Goal: Transaction & Acquisition: Subscribe to service/newsletter

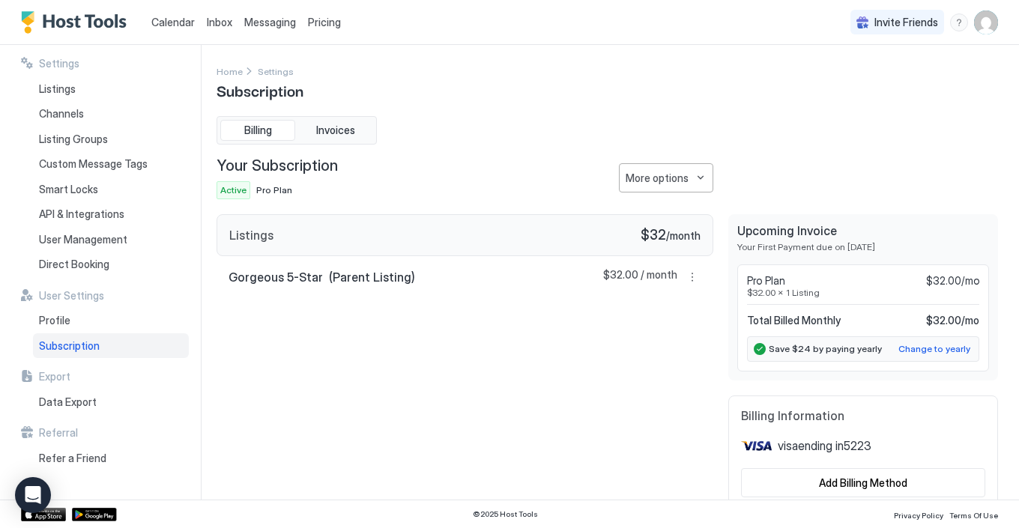
click at [320, 19] on span "Pricing" at bounding box center [324, 22] width 33 height 13
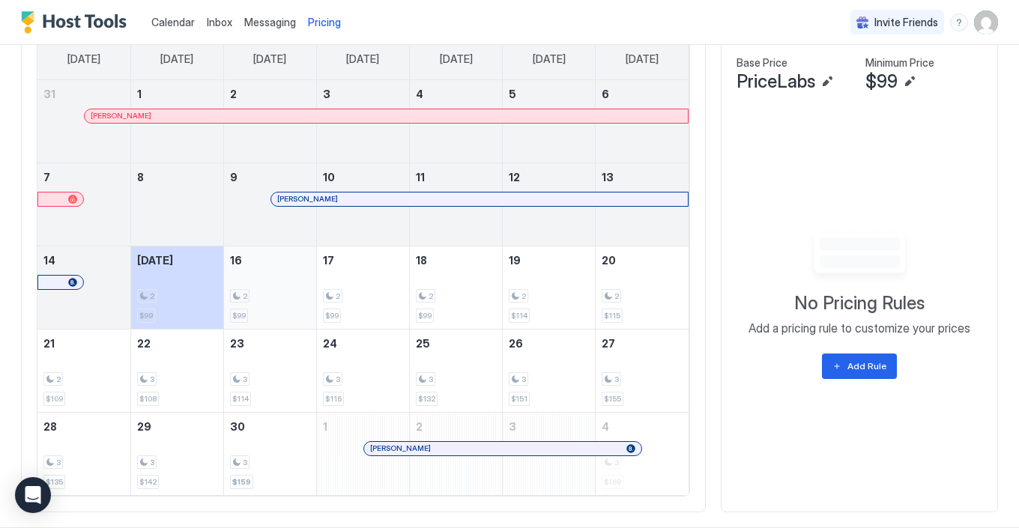
scroll to position [494, 0]
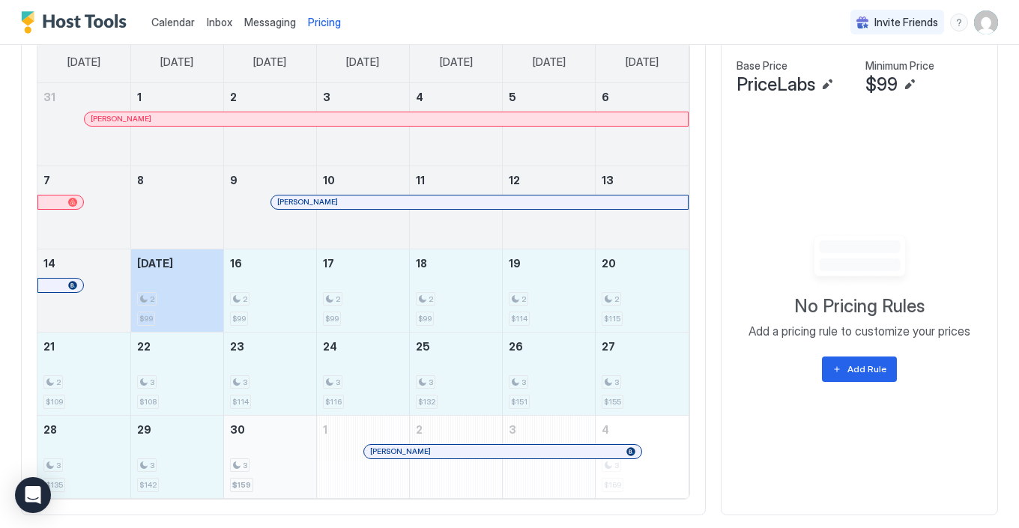
drag, startPoint x: 194, startPoint y: 307, endPoint x: 272, endPoint y: 446, distance: 159.6
click at [272, 446] on tbody "31 [PERSON_NAME] 1 2 3 4 5 6 7 8 9 [PERSON_NAME] 10 11 12 13 14 [DATE] 2 $99 16…" at bounding box center [362, 290] width 651 height 415
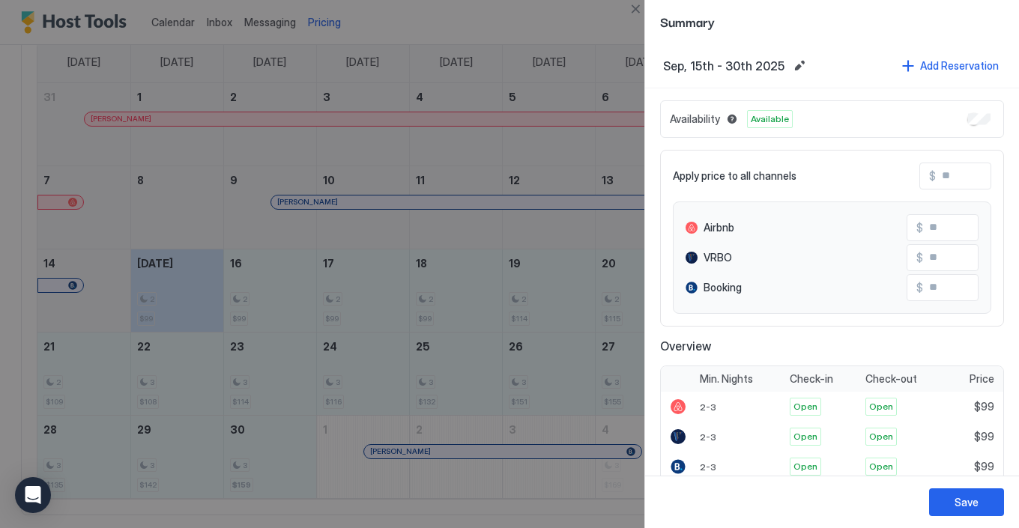
click at [959, 173] on input "Input Field" at bounding box center [995, 175] width 120 height 25
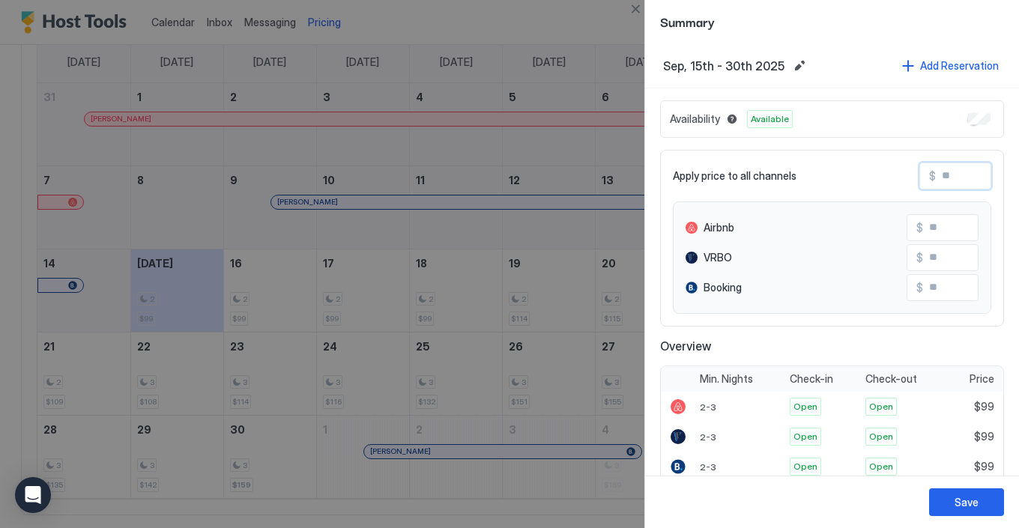
type input "*"
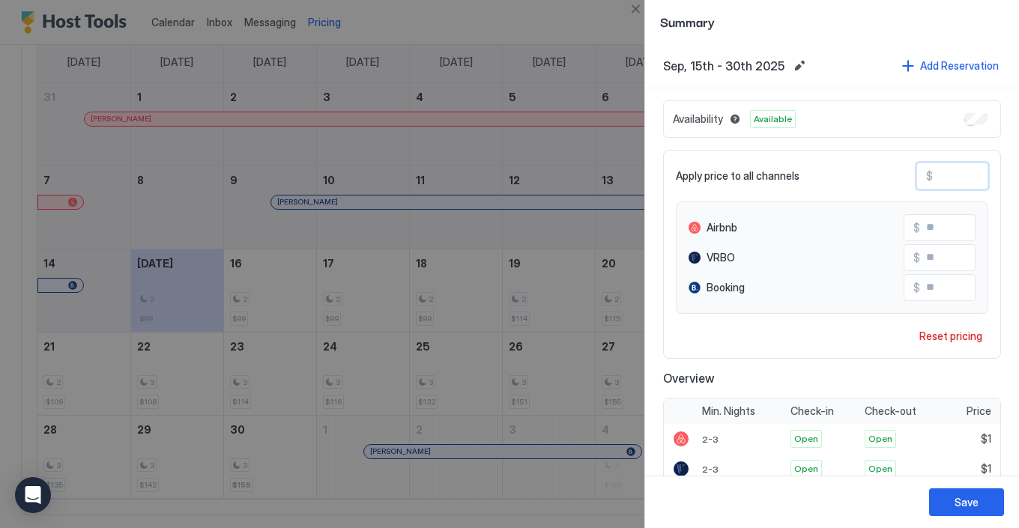
type input "**"
type input "***"
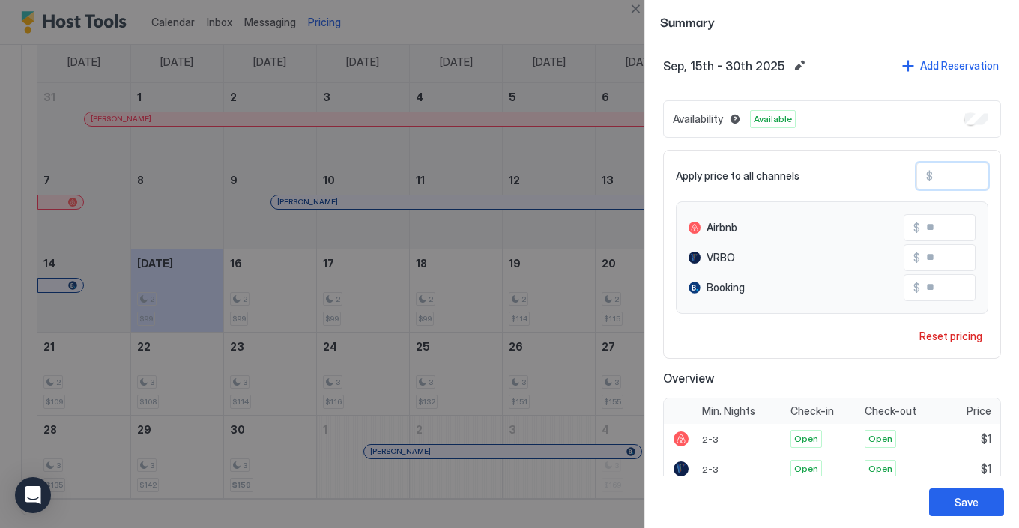
type input "***"
click at [968, 502] on div "Save" at bounding box center [966, 502] width 24 height 16
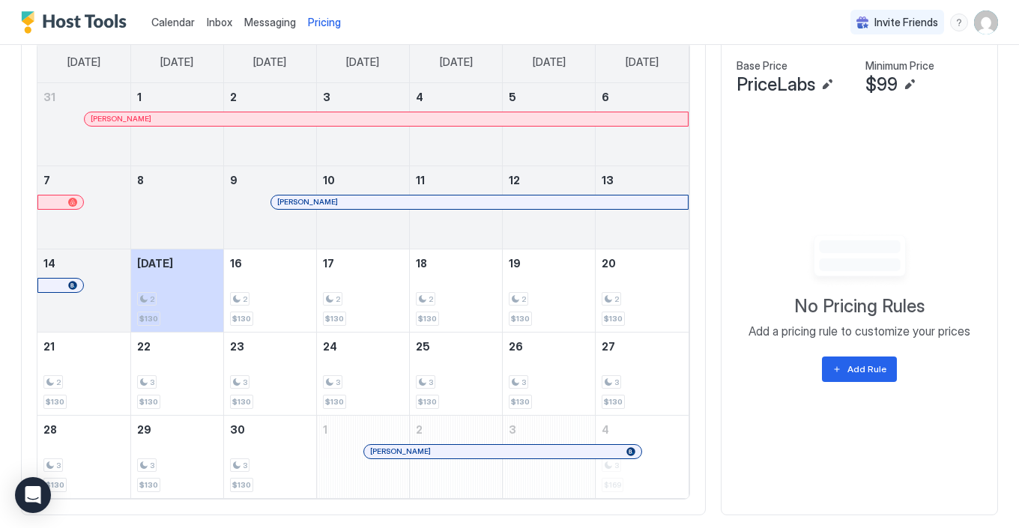
click at [177, 25] on span "Calendar" at bounding box center [172, 22] width 43 height 13
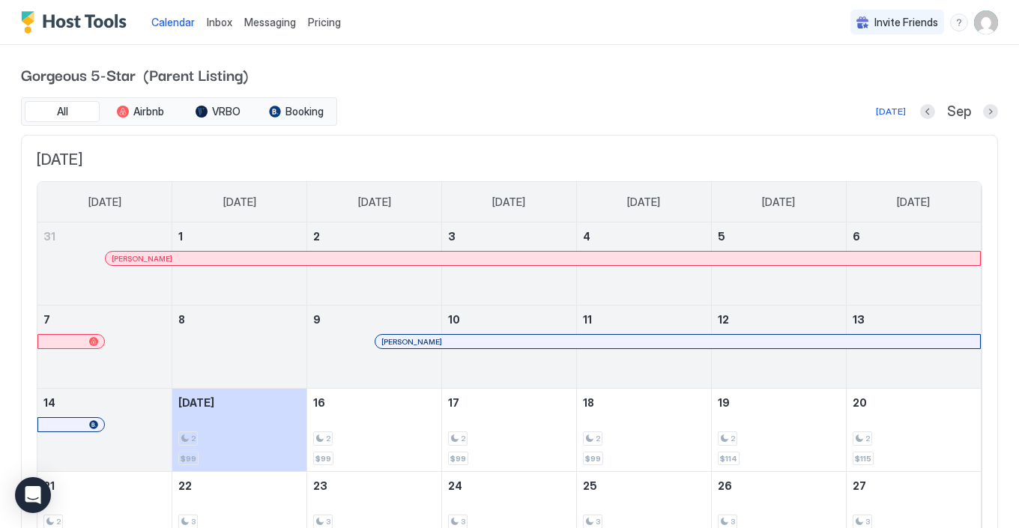
click at [321, 19] on span "Pricing" at bounding box center [324, 22] width 33 height 13
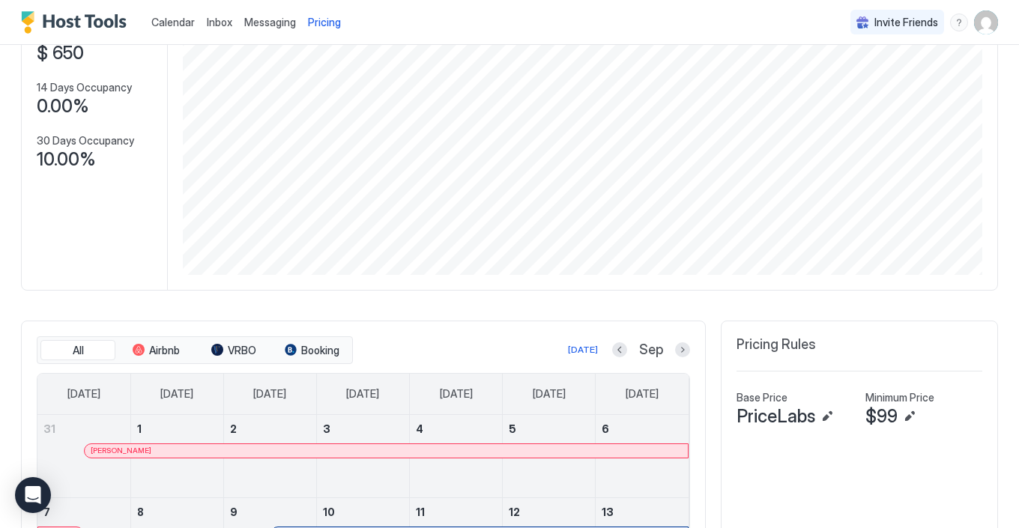
scroll to position [133, 0]
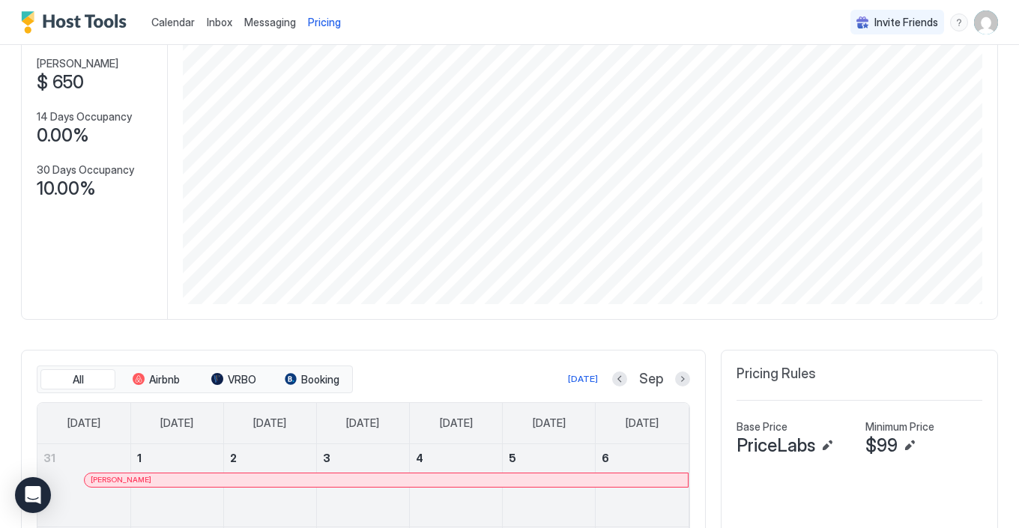
click at [172, 17] on span "Calendar" at bounding box center [172, 22] width 43 height 13
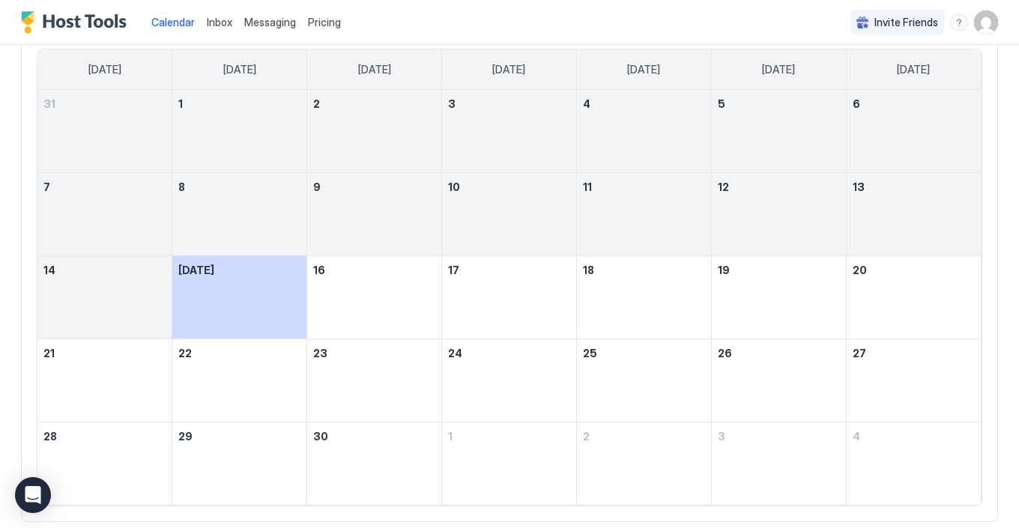
scroll to position [58, 0]
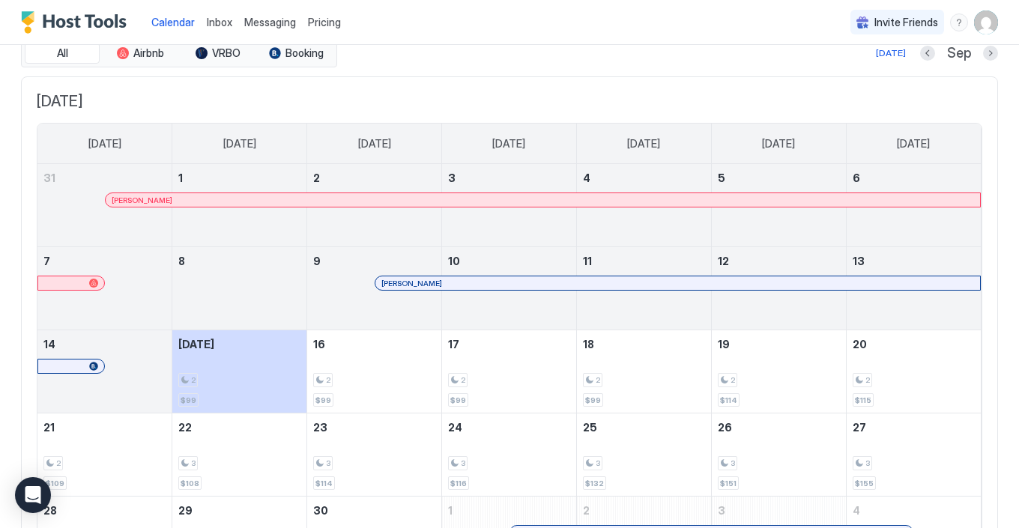
click at [324, 20] on span "Pricing" at bounding box center [324, 22] width 33 height 13
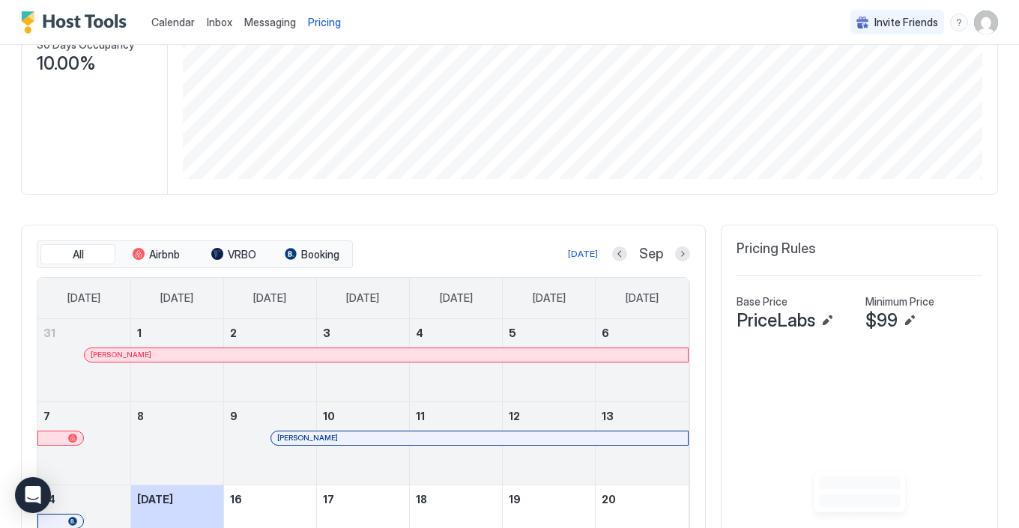
scroll to position [231, 0]
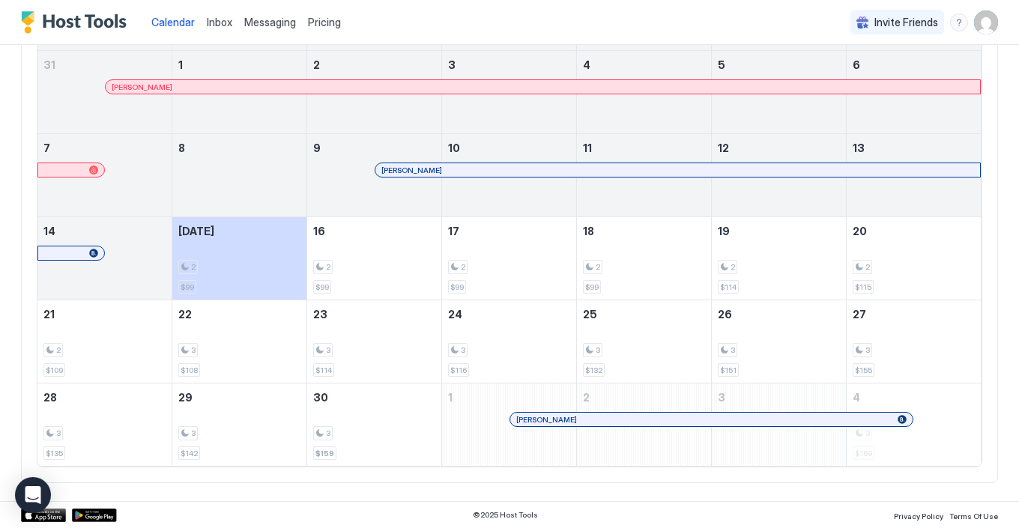
scroll to position [171, 0]
click at [466, 422] on div "[PERSON_NAME]" at bounding box center [509, 434] width 134 height 43
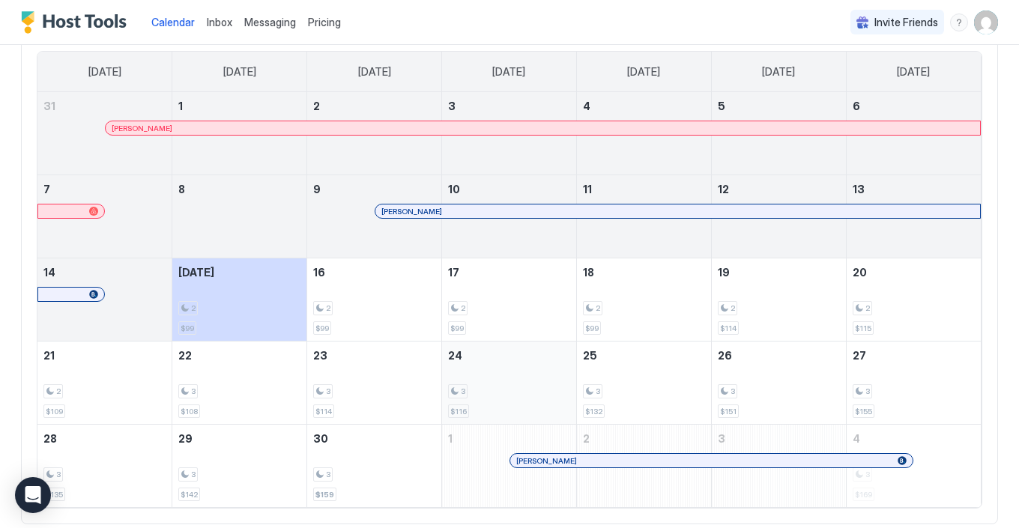
scroll to position [133, 0]
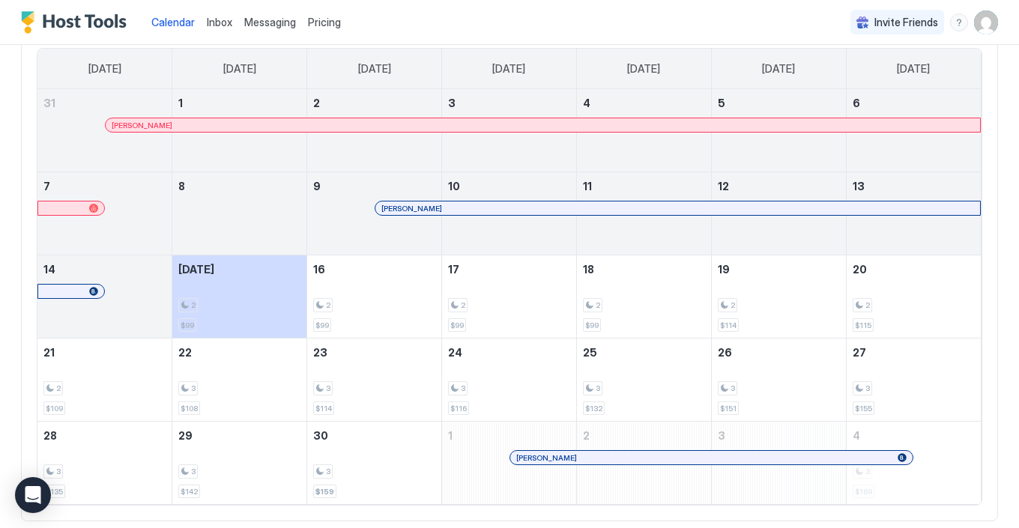
click at [476, 456] on div "[PERSON_NAME]" at bounding box center [509, 471] width 134 height 43
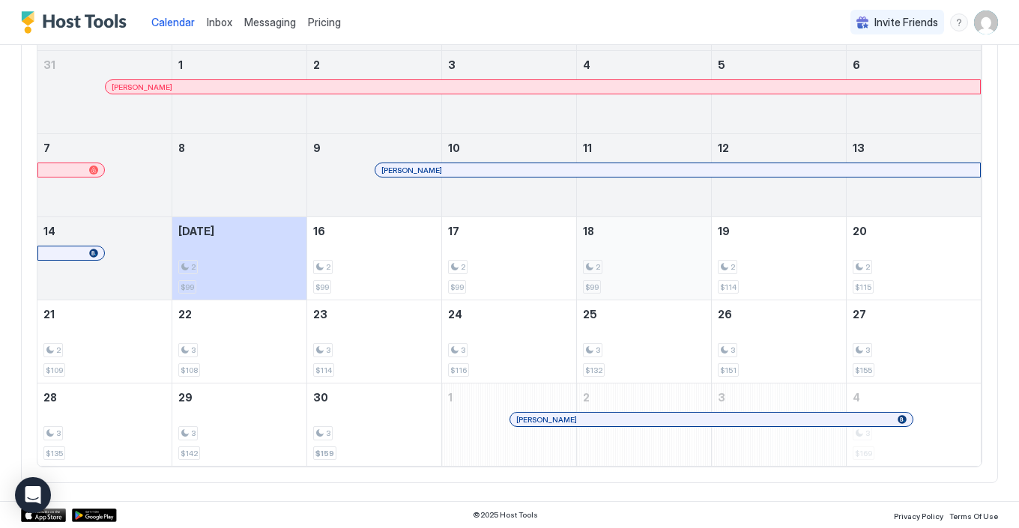
scroll to position [171, 0]
click at [470, 434] on div "[PERSON_NAME]" at bounding box center [509, 434] width 134 height 43
click at [317, 22] on span "Pricing" at bounding box center [324, 22] width 33 height 13
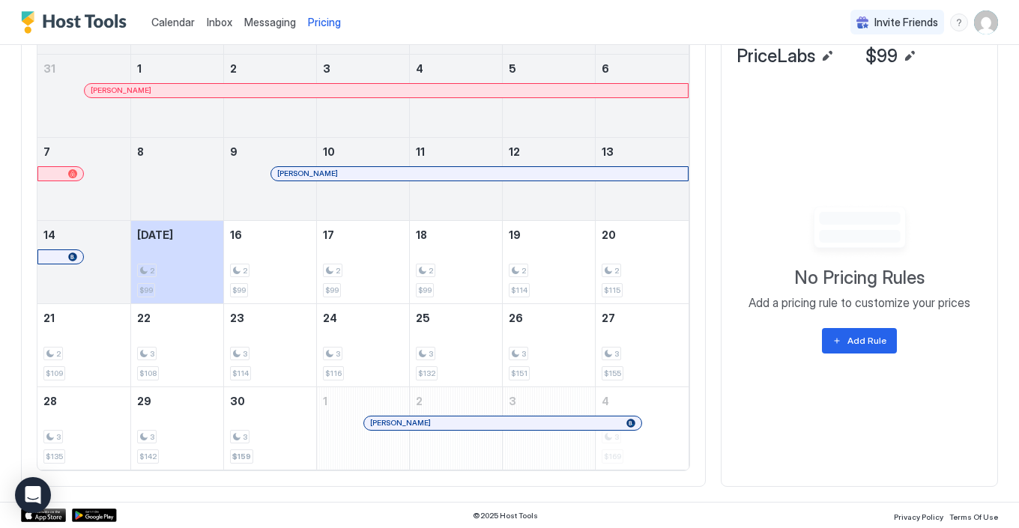
scroll to position [521, 0]
click at [350, 437] on div "[PERSON_NAME]" at bounding box center [363, 437] width 92 height 43
click at [333, 410] on div "October 1, 2025" at bounding box center [363, 429] width 92 height 82
click at [336, 427] on div "[PERSON_NAME]" at bounding box center [363, 437] width 92 height 43
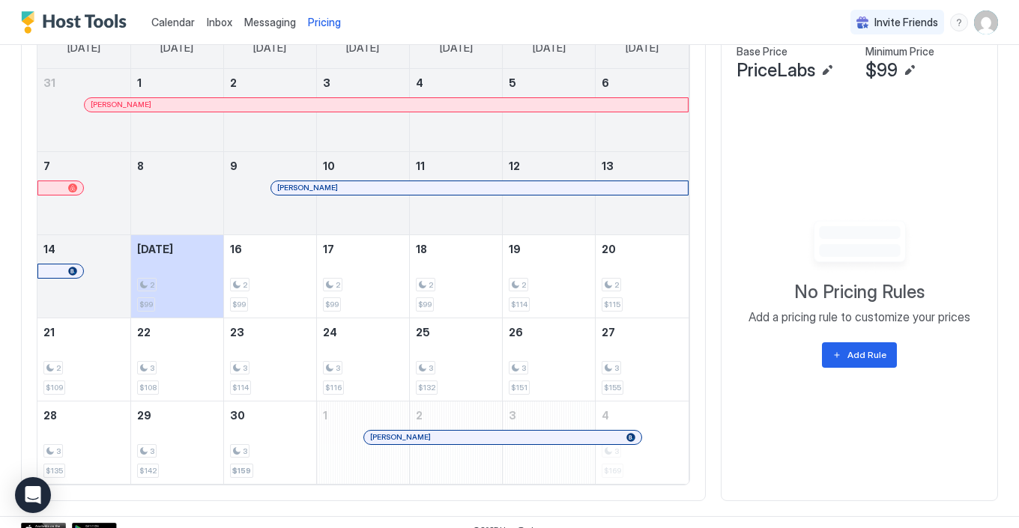
scroll to position [504, 0]
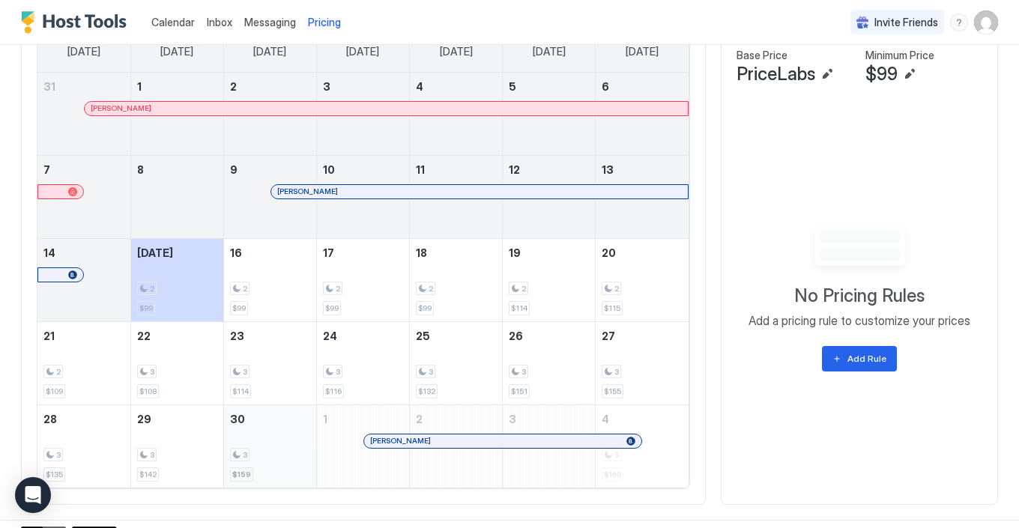
click at [278, 463] on div "3 $159" at bounding box center [270, 446] width 80 height 70
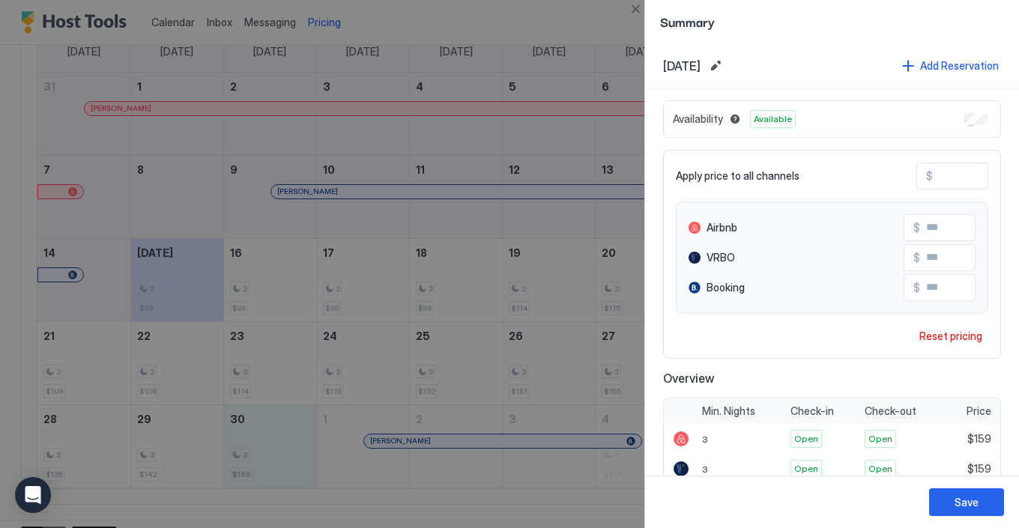
click at [344, 452] on div at bounding box center [509, 264] width 1019 height 528
click at [637, 4] on button "Close" at bounding box center [635, 9] width 18 height 18
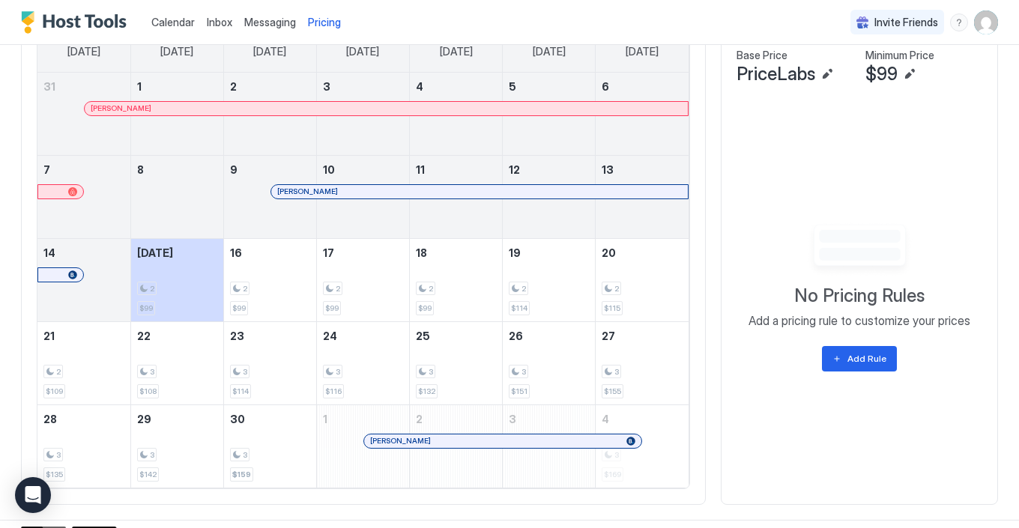
click at [347, 453] on div "[PERSON_NAME]" at bounding box center [363, 455] width 92 height 43
click at [344, 443] on div "[PERSON_NAME]" at bounding box center [363, 455] width 92 height 43
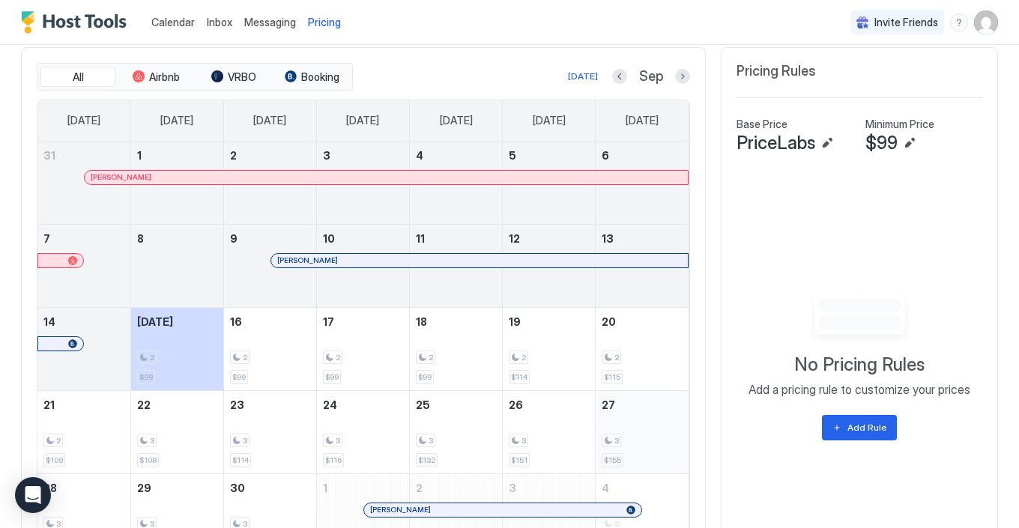
scroll to position [409, 0]
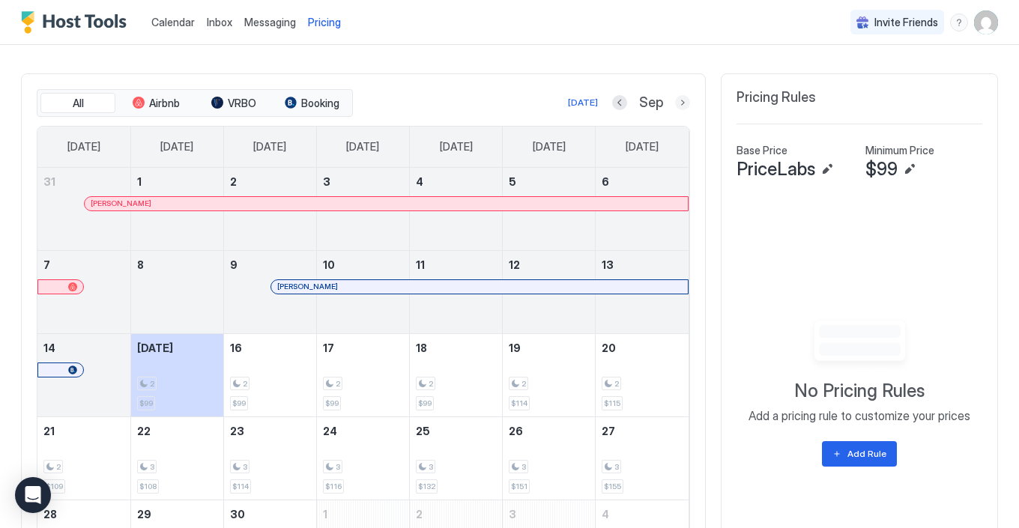
click at [682, 103] on button "Next month" at bounding box center [682, 102] width 15 height 15
